Goal: Navigation & Orientation: Find specific page/section

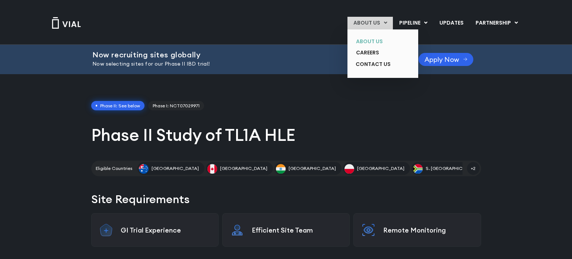
click at [370, 42] on link "ABOUT US" at bounding box center [377, 42] width 54 height 12
click at [371, 53] on link "CAREERS" at bounding box center [377, 53] width 54 height 12
click at [377, 61] on link "CONTACT US" at bounding box center [377, 64] width 54 height 12
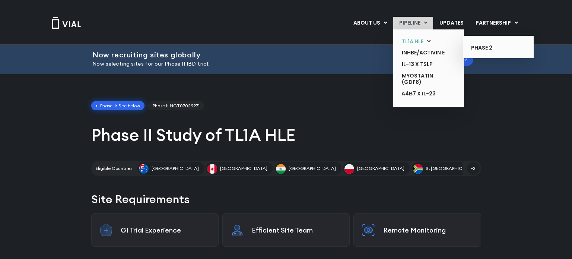
click at [414, 38] on link "TL1A HLE" at bounding box center [423, 42] width 54 height 12
